Goal: Submit feedback/report problem

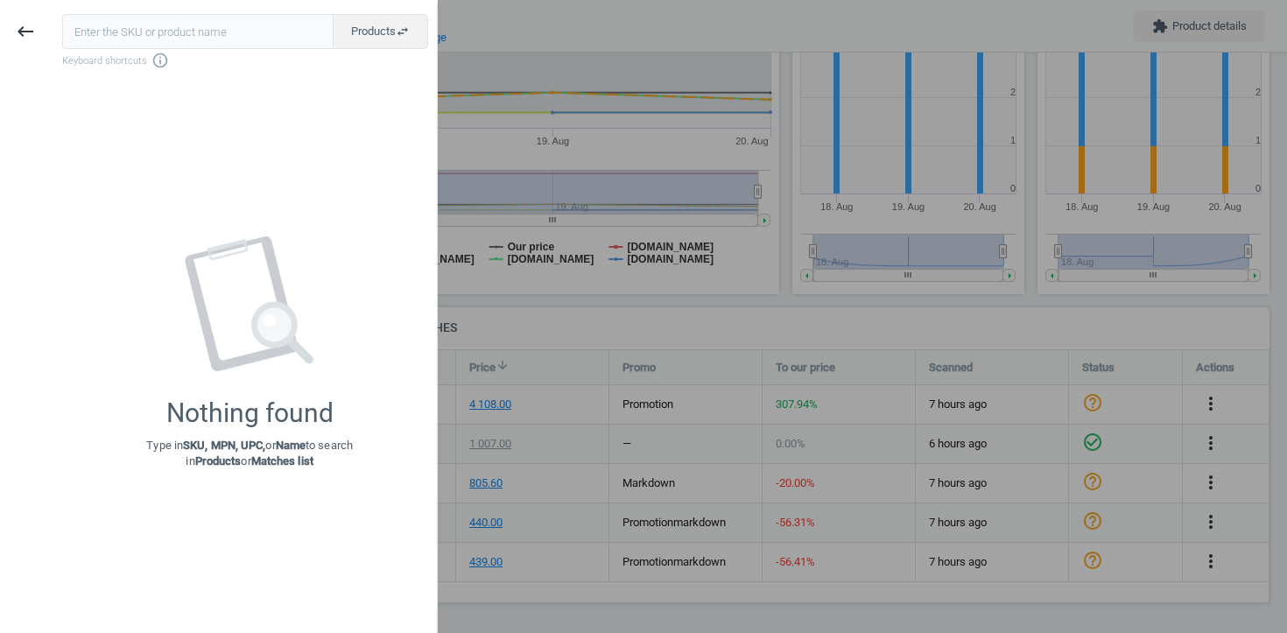
scroll to position [255, 968]
type input "770580"
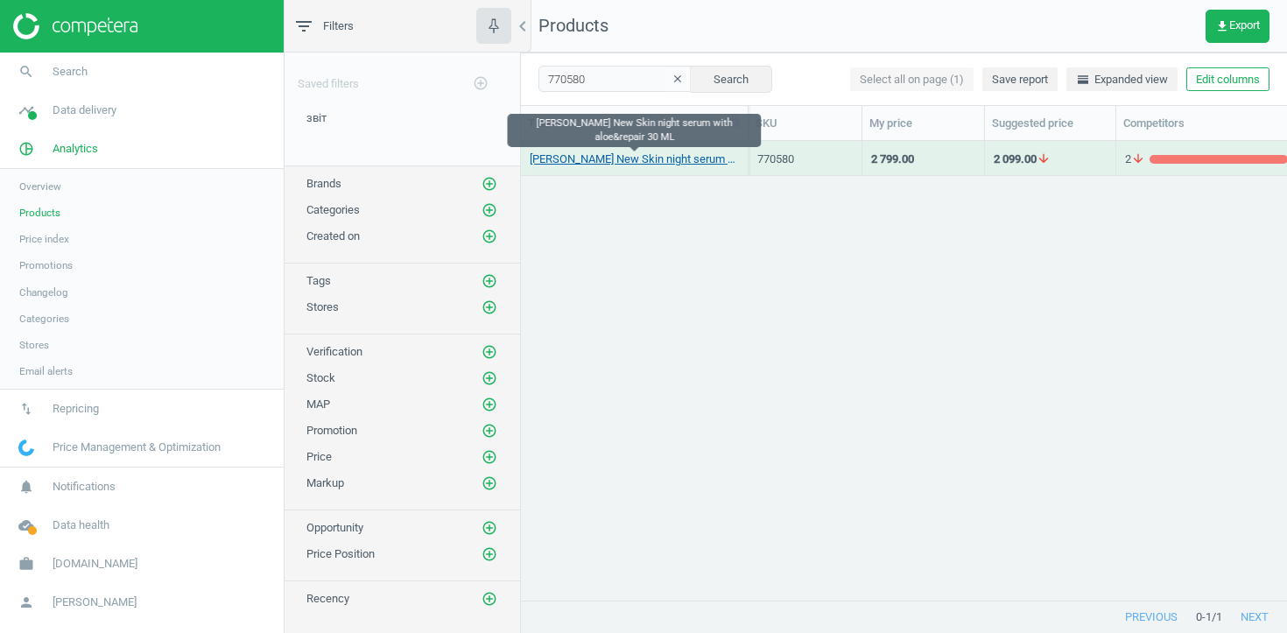
click at [640, 153] on link "[PERSON_NAME] New Skin night serum with aloe&repair 30 ML" at bounding box center [634, 159] width 209 height 16
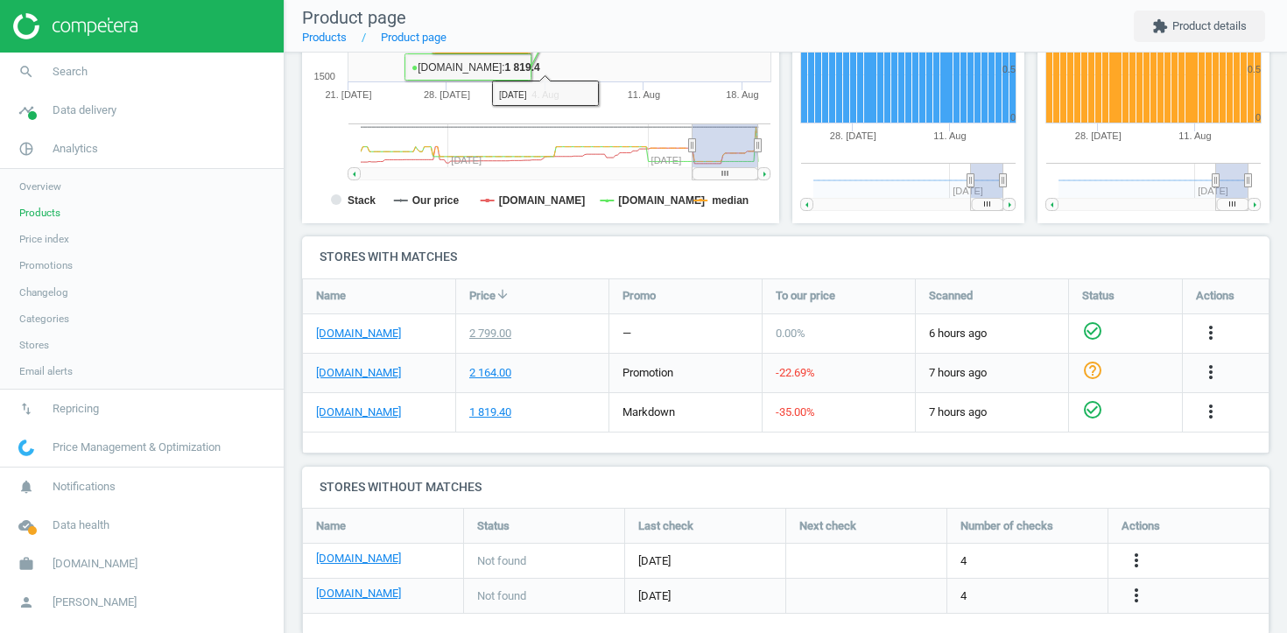
scroll to position [456, 0]
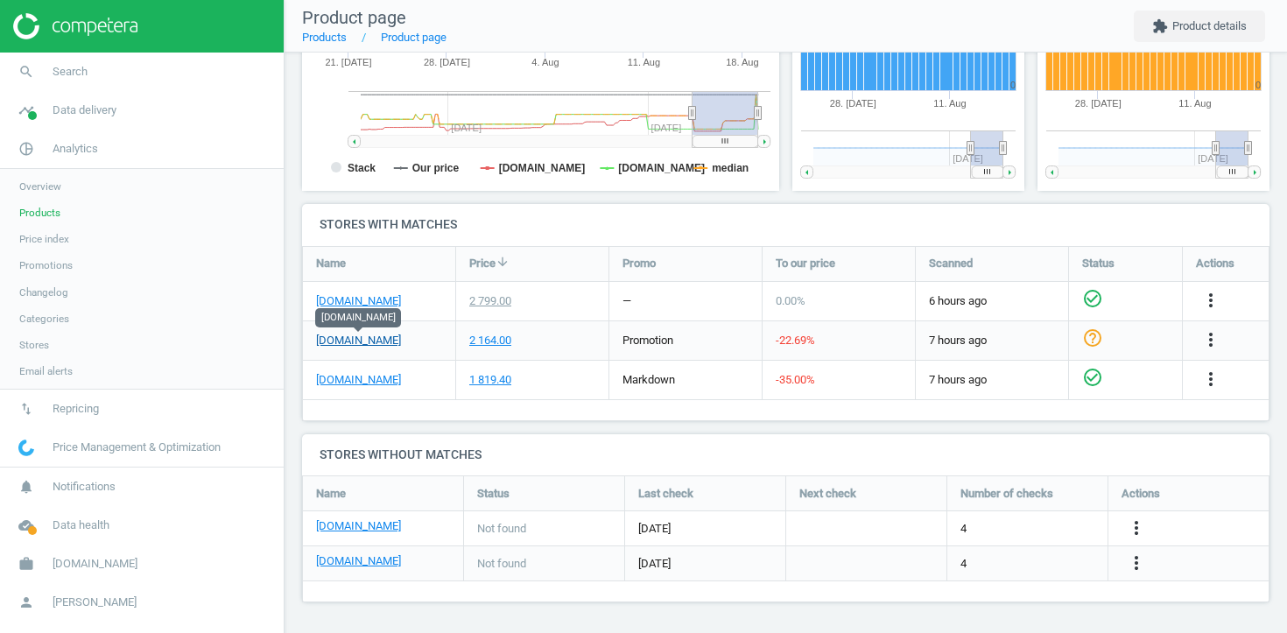
click at [342, 342] on link "[DOMAIN_NAME]" at bounding box center [358, 341] width 85 height 16
click at [355, 302] on link "[DOMAIN_NAME]" at bounding box center [358, 301] width 85 height 16
click at [1207, 347] on icon "more_vert" at bounding box center [1210, 339] width 21 height 21
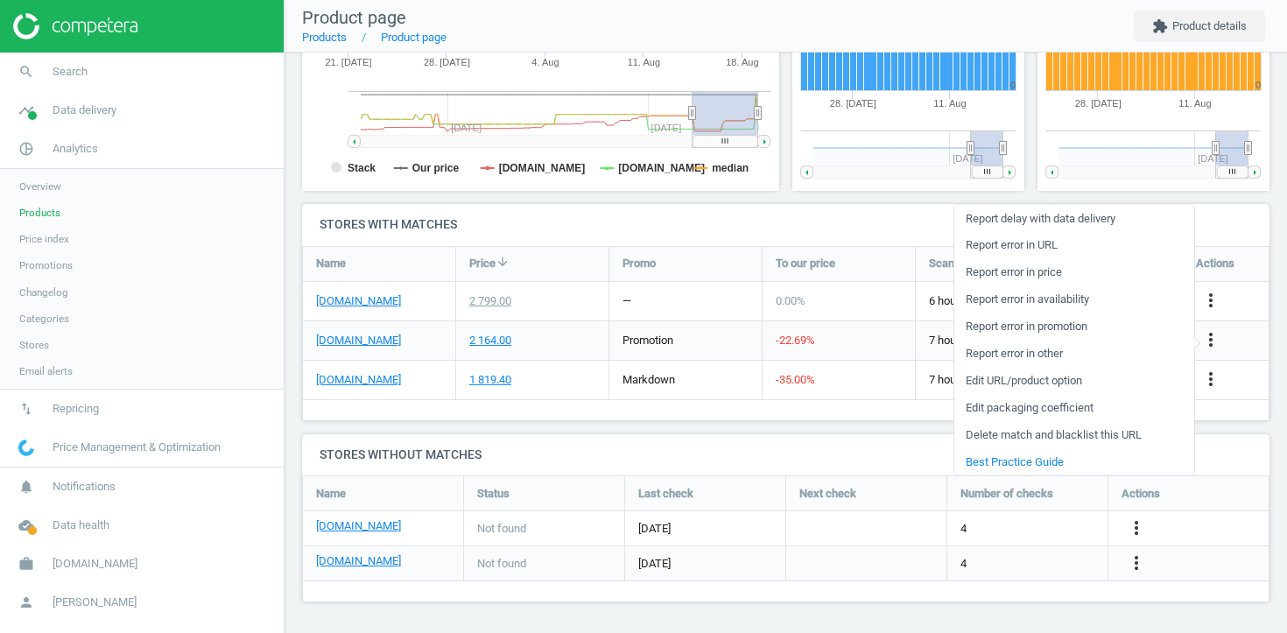
click at [1096, 242] on link "Report error in URL" at bounding box center [1074, 244] width 240 height 27
